Goal: Find specific page/section: Find specific page/section

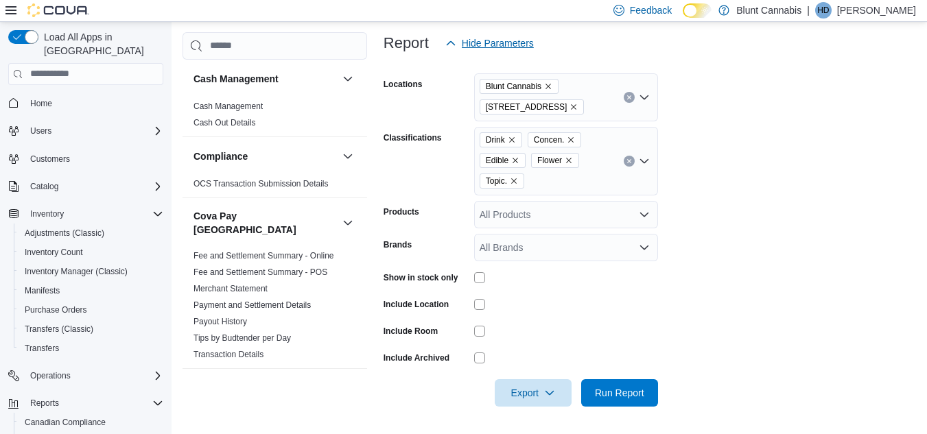
scroll to position [627, 0]
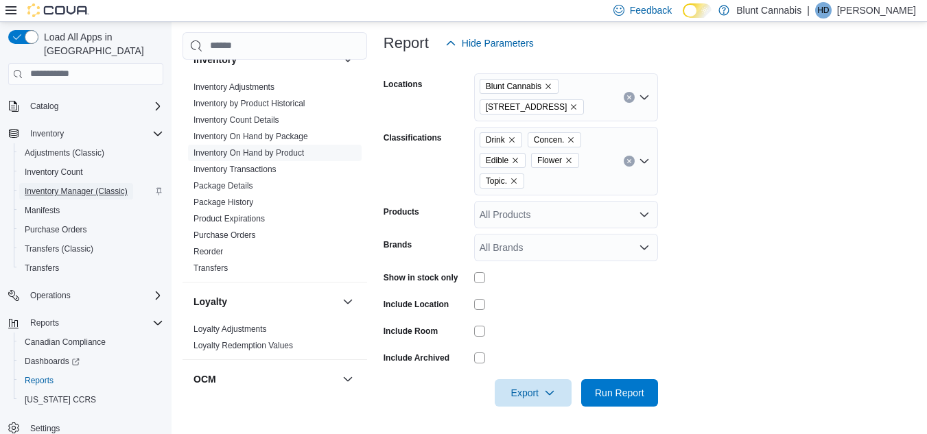
click at [56, 183] on span "Inventory Manager (Classic)" at bounding box center [76, 191] width 103 height 16
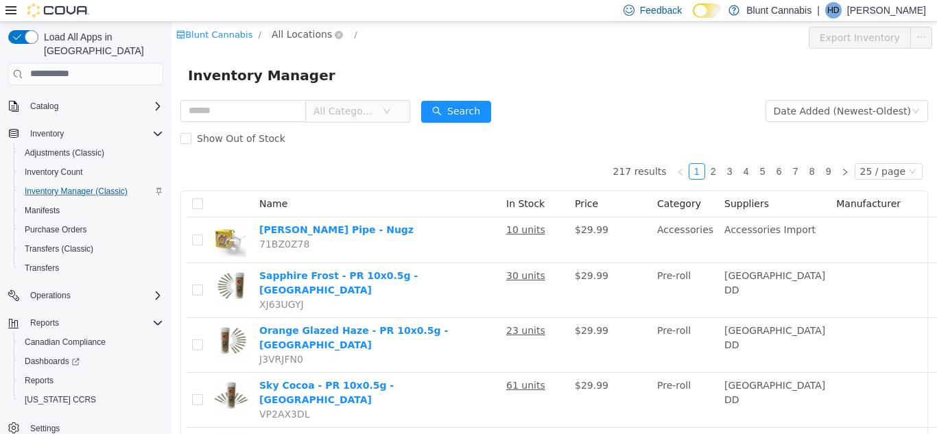
click at [307, 40] on span "All Locations" at bounding box center [302, 33] width 60 height 15
click at [327, 111] on span "[STREET_ADDRESS]" at bounding box center [343, 107] width 95 height 11
click at [419, 36] on div "All Rooms" at bounding box center [428, 36] width 47 height 21
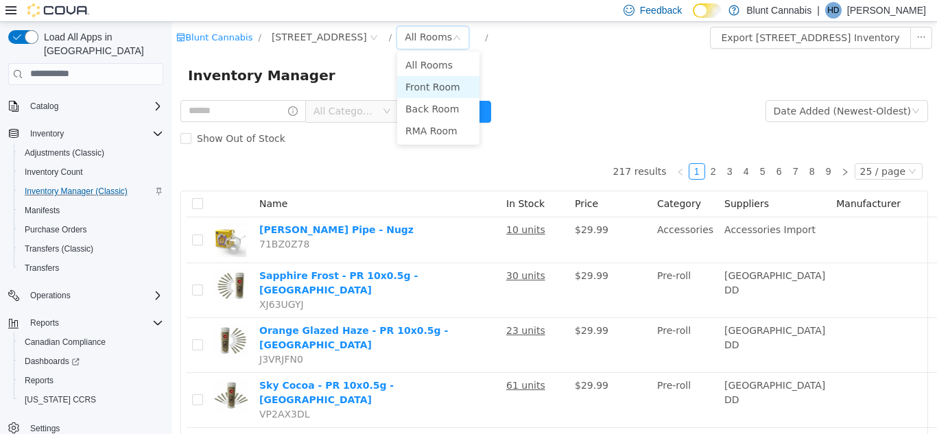
click at [422, 91] on li "Front Room" at bounding box center [438, 86] width 82 height 22
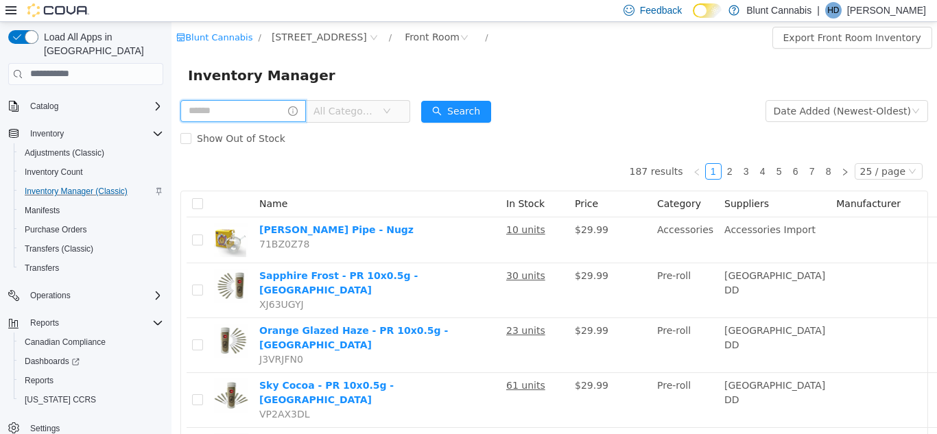
click at [191, 108] on input "text" at bounding box center [243, 110] width 126 height 22
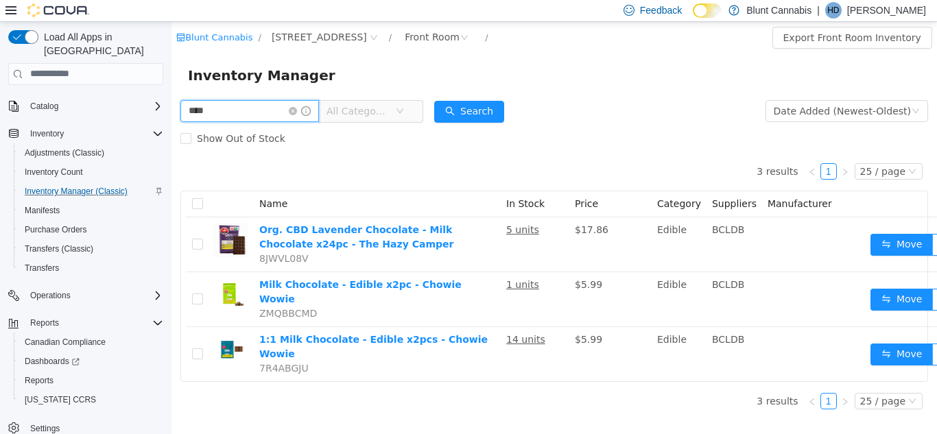
drag, startPoint x: 216, startPoint y: 102, endPoint x: 124, endPoint y: 99, distance: 92.0
click at [171, 99] on html "Blunt Cannabis / [STREET_ADDRESS] / Front Room / Export Front Room Inventory In…" at bounding box center [554, 227] width 766 height 412
type input "******"
